Goal: Register for event/course

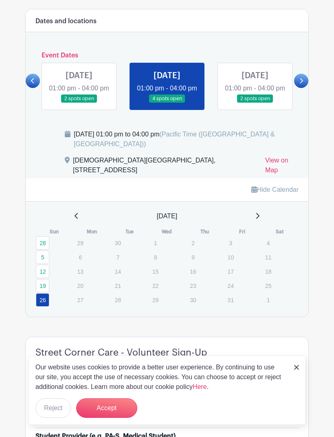
scroll to position [397, 0]
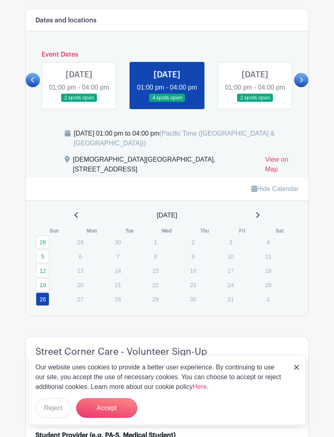
click at [255, 102] on link at bounding box center [255, 102] width 0 height 0
click at [304, 87] on link at bounding box center [301, 80] width 14 height 14
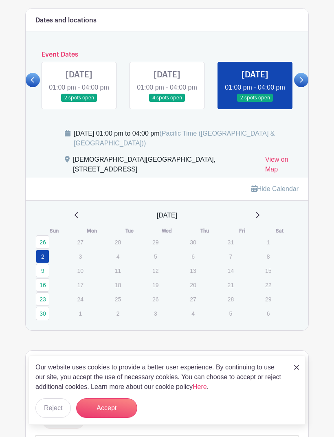
click at [167, 102] on link at bounding box center [167, 102] width 0 height 0
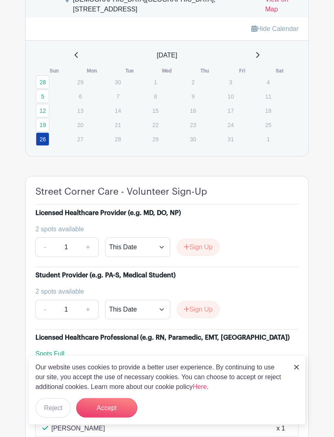
scroll to position [545, 0]
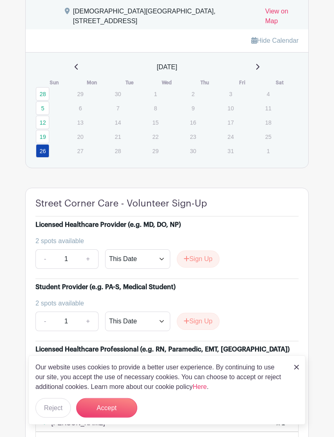
click at [259, 72] on link at bounding box center [257, 68] width 4 height 10
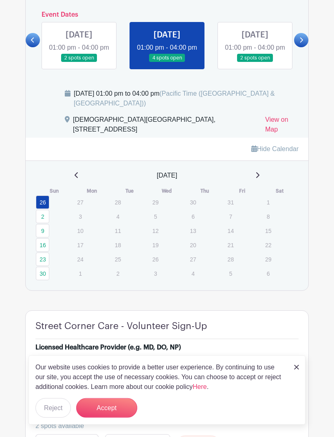
scroll to position [432, 0]
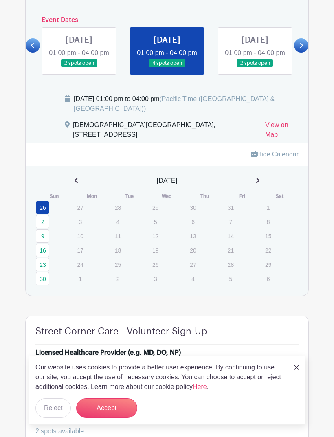
click at [255, 68] on link at bounding box center [255, 68] width 0 height 0
click at [48, 228] on link "2" at bounding box center [42, 221] width 13 height 13
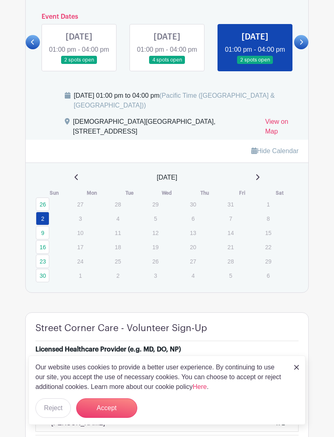
scroll to position [435, 0]
click at [302, 45] on icon at bounding box center [301, 42] width 4 height 6
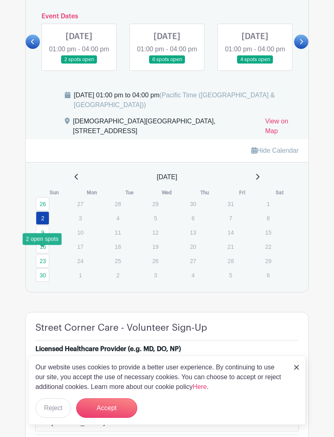
click at [44, 239] on link "9" at bounding box center [42, 231] width 13 height 13
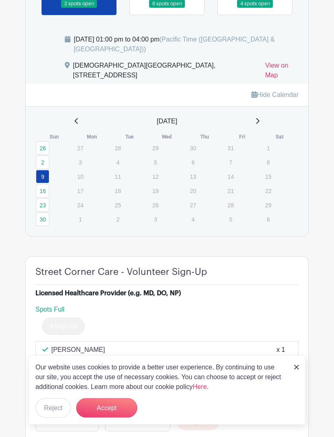
scroll to position [491, 0]
click at [42, 197] on link "16" at bounding box center [42, 190] width 13 height 13
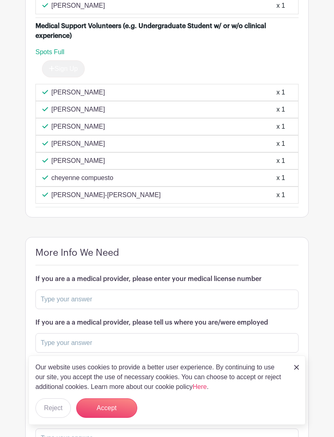
scroll to position [1071, 0]
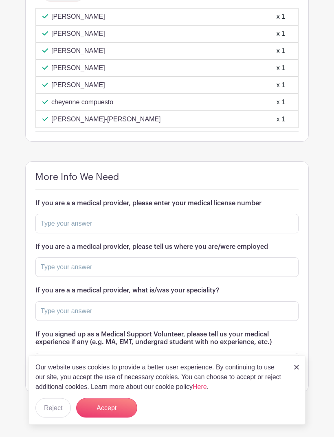
click at [297, 369] on img at bounding box center [296, 367] width 5 height 5
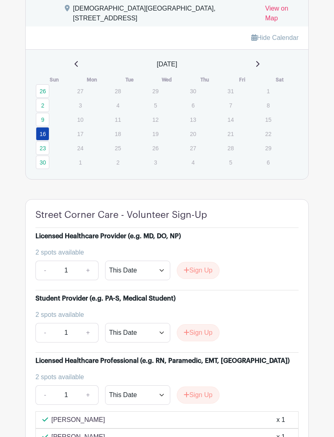
scroll to position [549, 0]
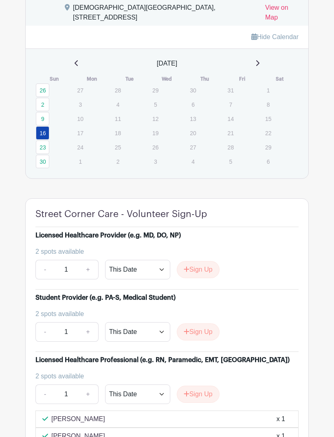
click at [40, 97] on link "26" at bounding box center [42, 89] width 13 height 13
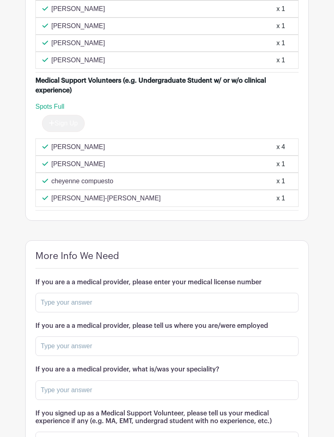
scroll to position [1009, 0]
